Goal: Find contact information: Find contact information

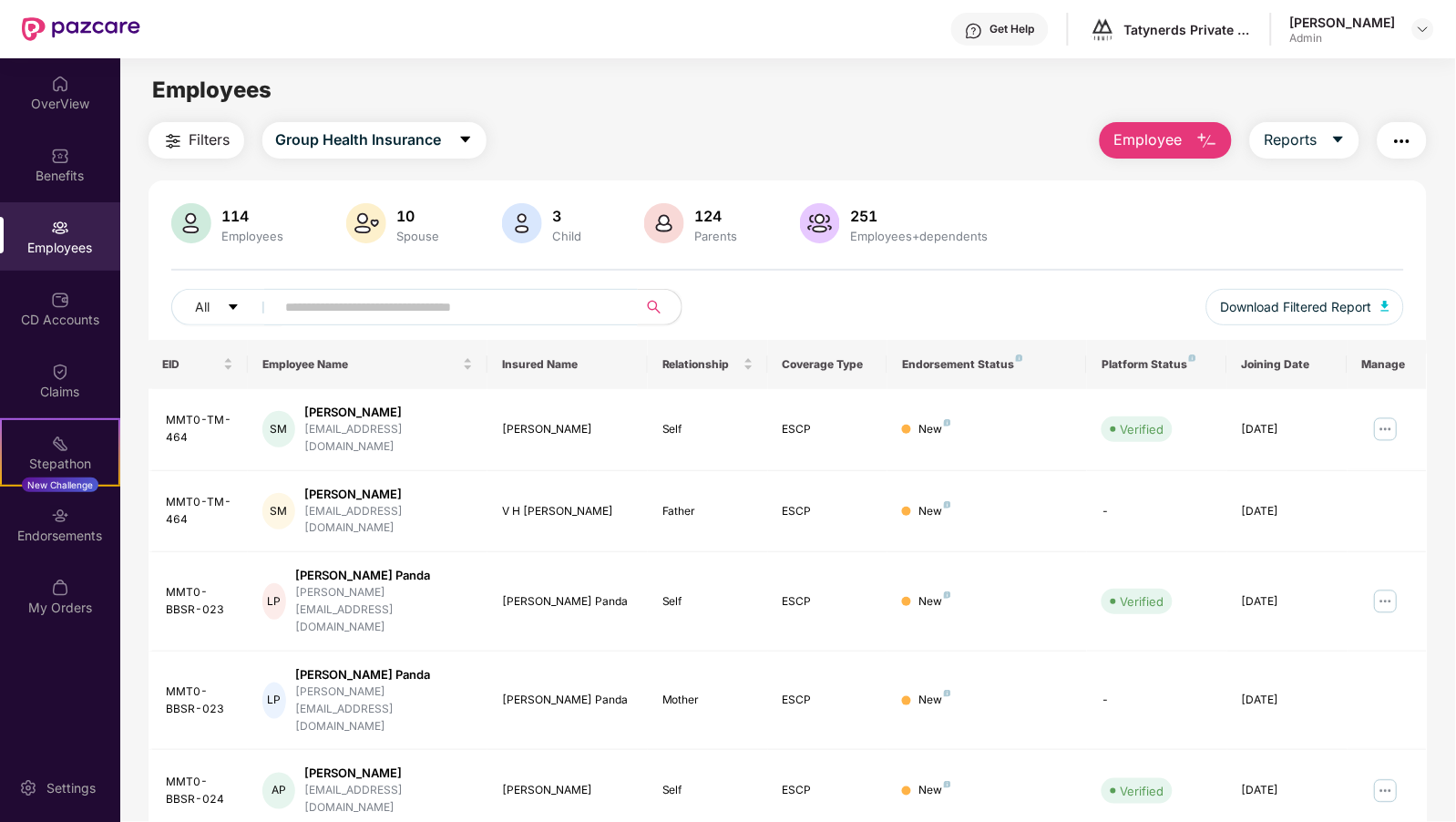
click at [511, 315] on input "text" at bounding box center [449, 308] width 327 height 28
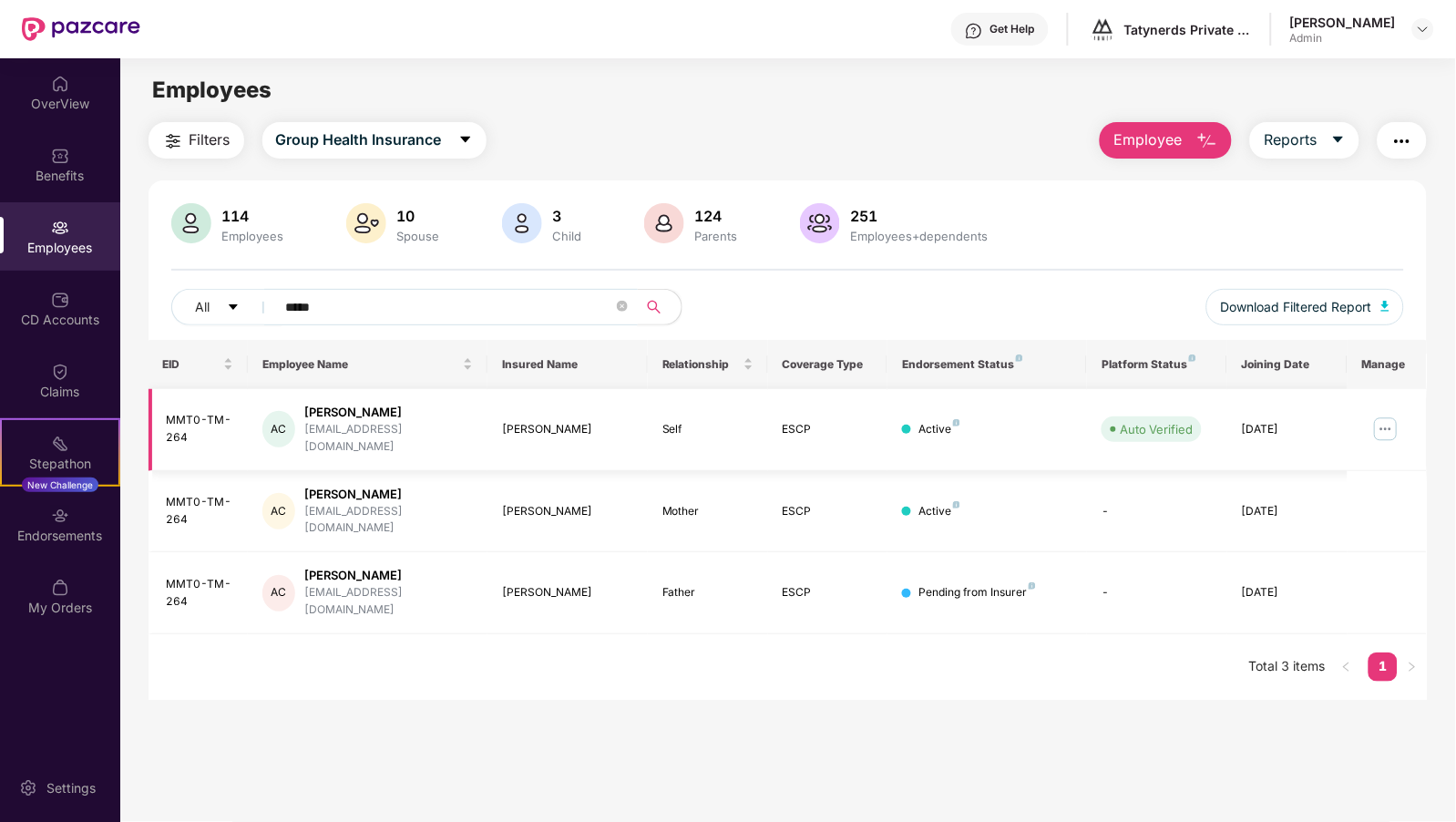
type input "*****"
click at [1389, 421] on img at bounding box center [1386, 430] width 30 height 30
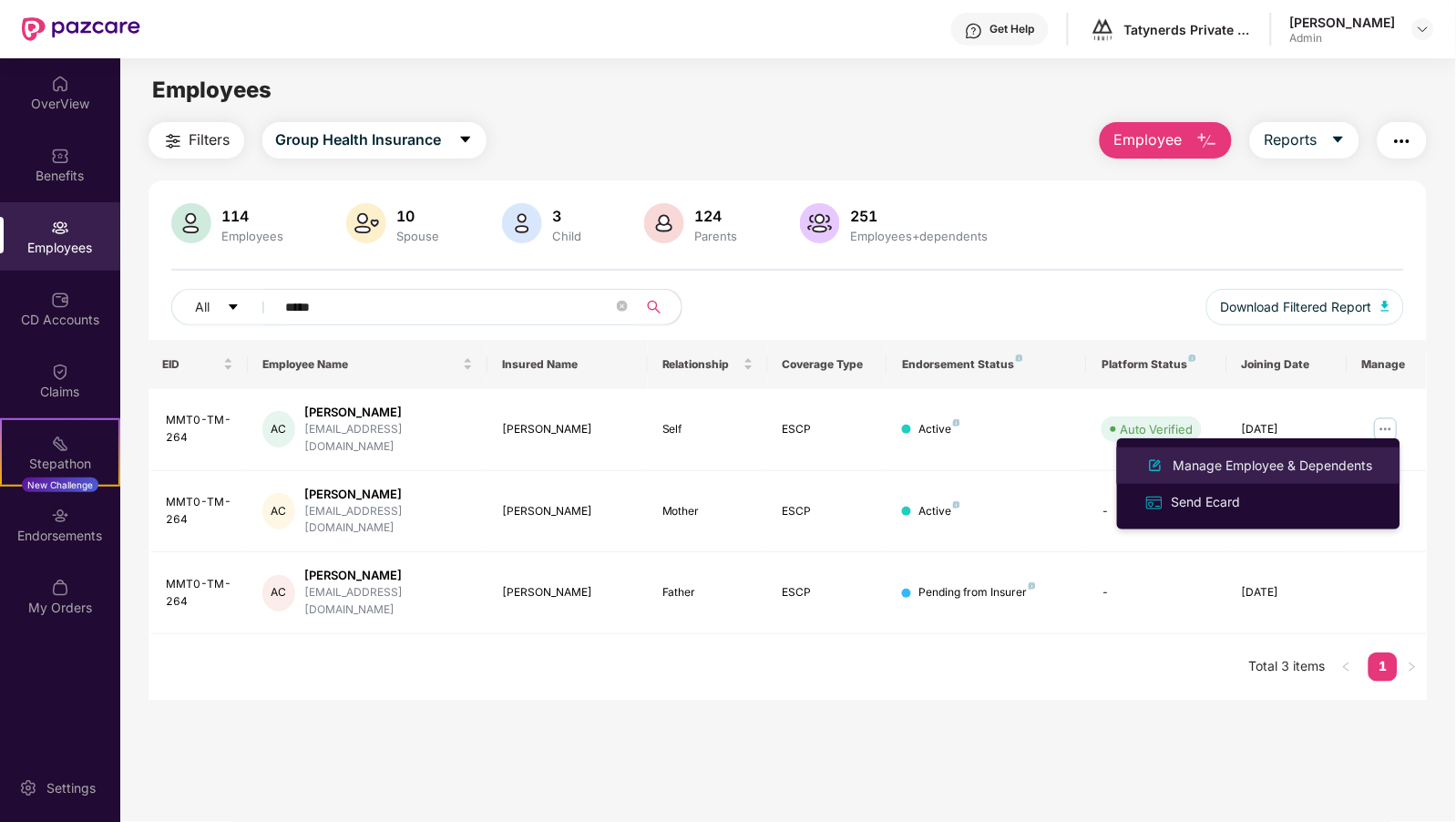
click at [1307, 462] on div "Manage Employee & Dependents" at bounding box center [1274, 466] width 207 height 20
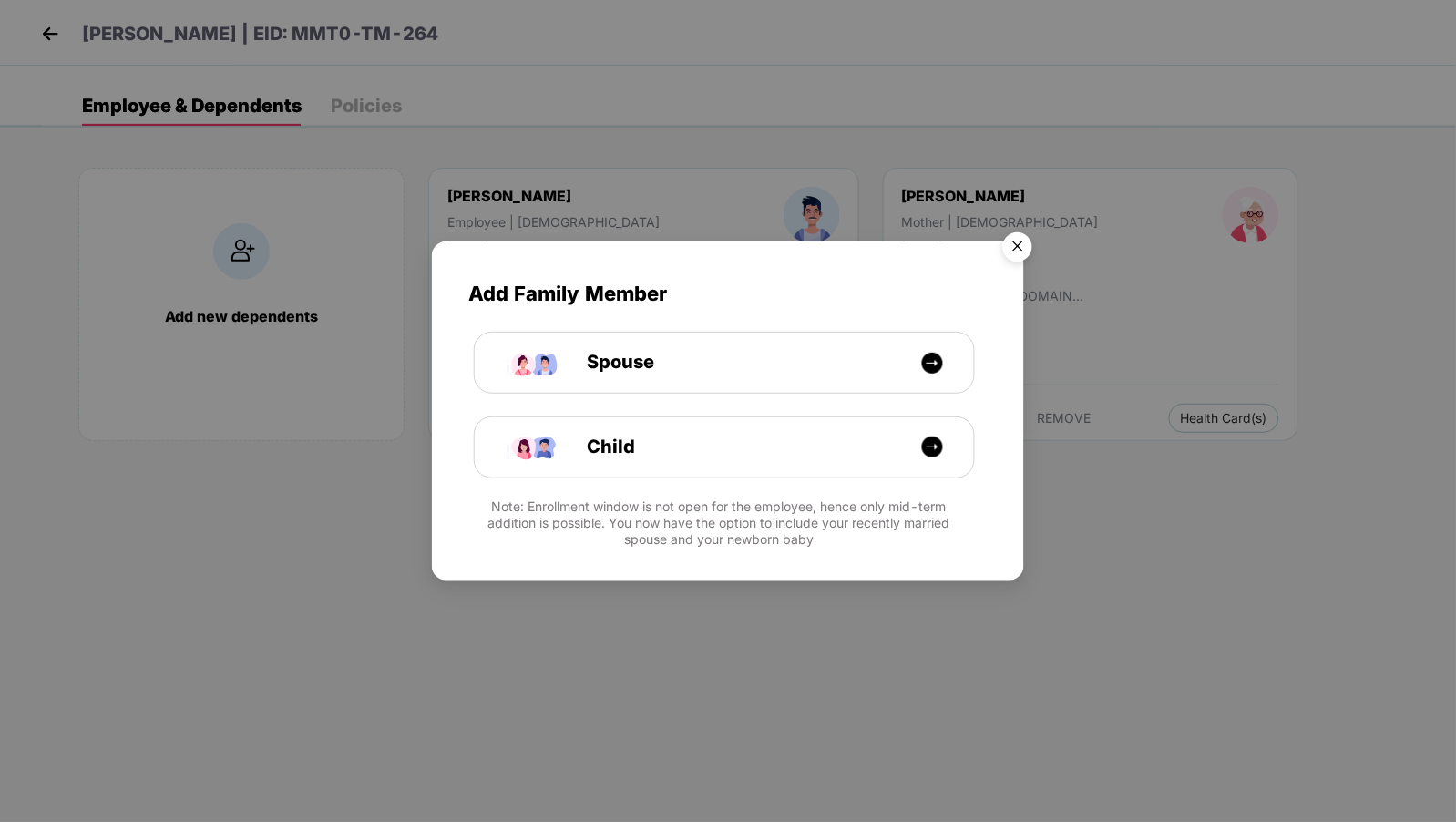
click at [1009, 247] on img "Close" at bounding box center [1018, 250] width 51 height 51
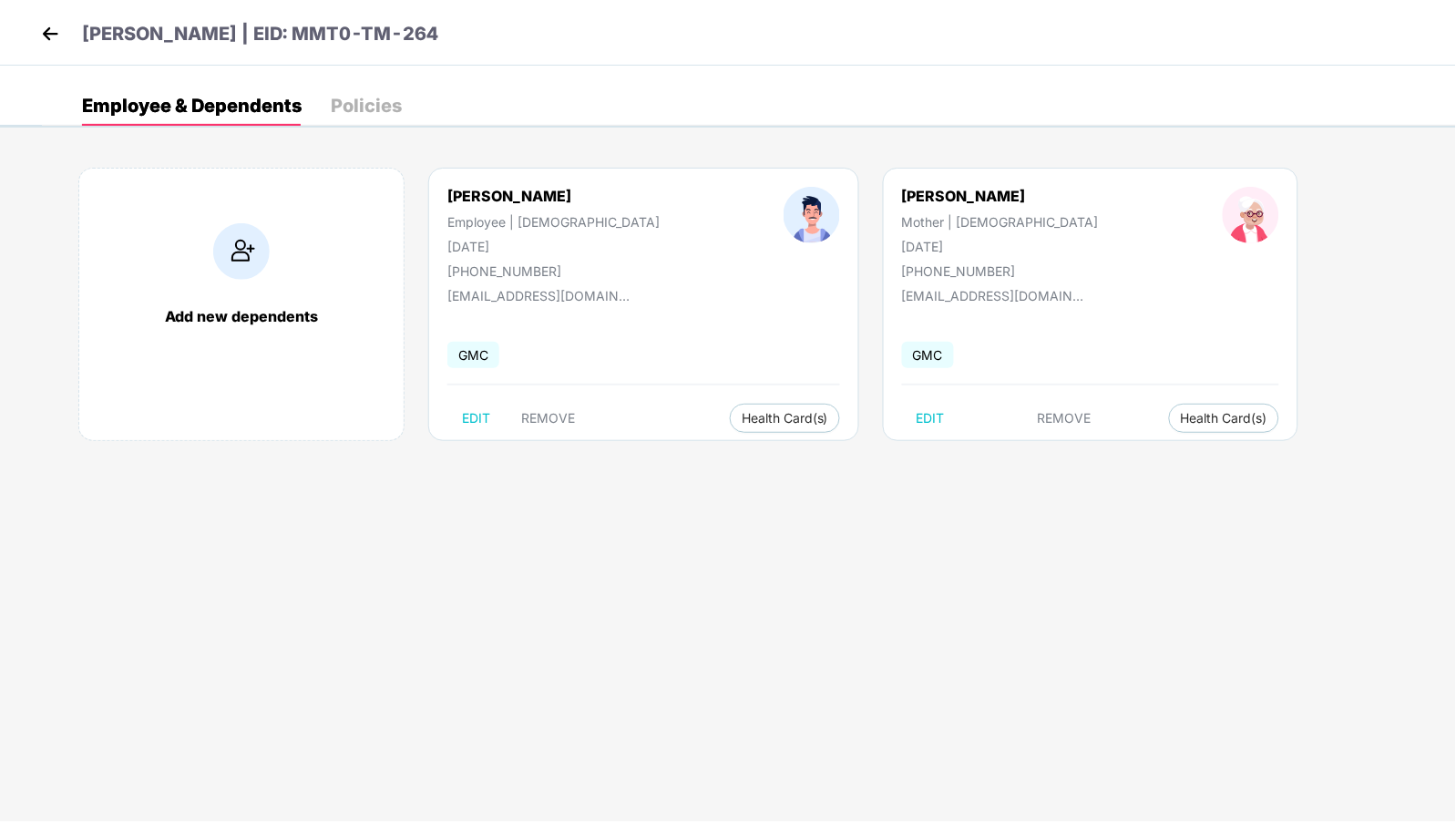
drag, startPoint x: 992, startPoint y: 200, endPoint x: 846, endPoint y: 195, distance: 146.1
click at [846, 195] on div "[PERSON_NAME] Mother | [DEMOGRAPHIC_DATA] [DATE] [PHONE_NUMBER]" at bounding box center [1001, 233] width 321 height 92
copy div "[PERSON_NAME]"
drag, startPoint x: 954, startPoint y: 269, endPoint x: 870, endPoint y: 267, distance: 84.0
click at [902, 267] on div "[PHONE_NUMBER]" at bounding box center [1001, 271] width 197 height 16
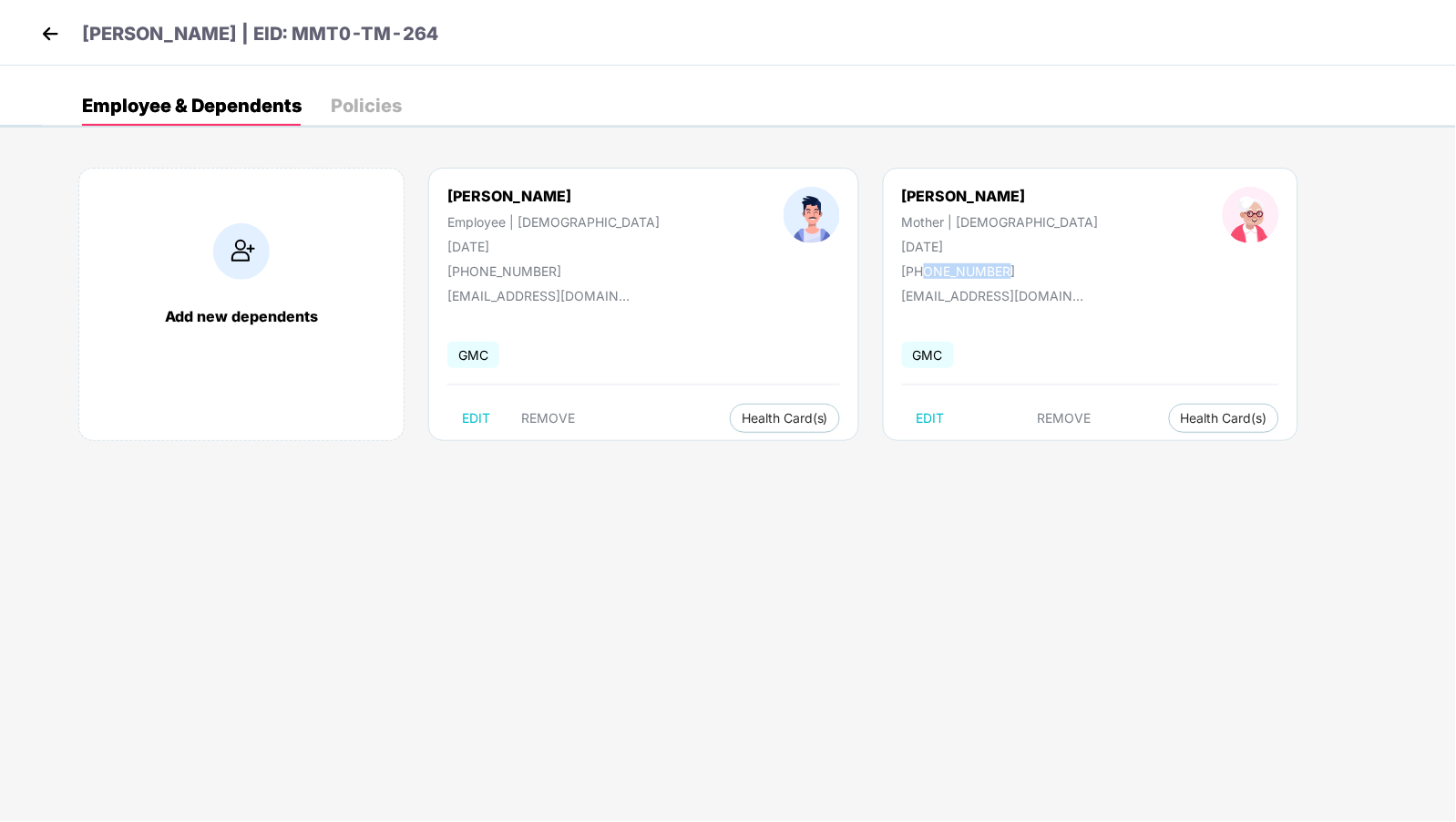
copy div "9792900002"
